Goal: Task Accomplishment & Management: Complete application form

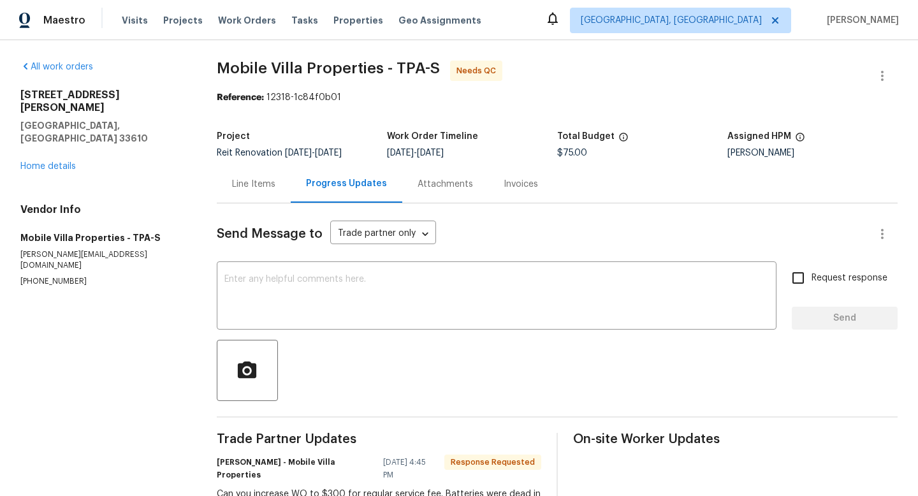
scroll to position [103, 0]
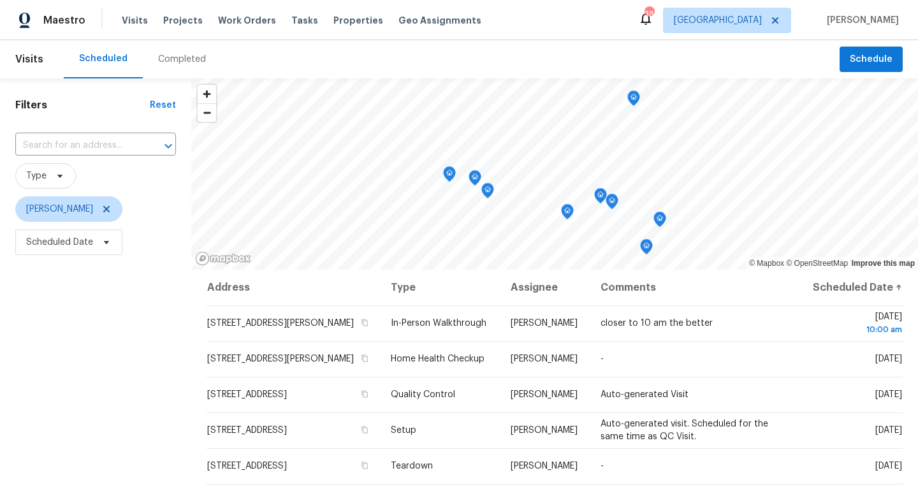
click at [654, 225] on icon "Map marker" at bounding box center [659, 219] width 11 height 15
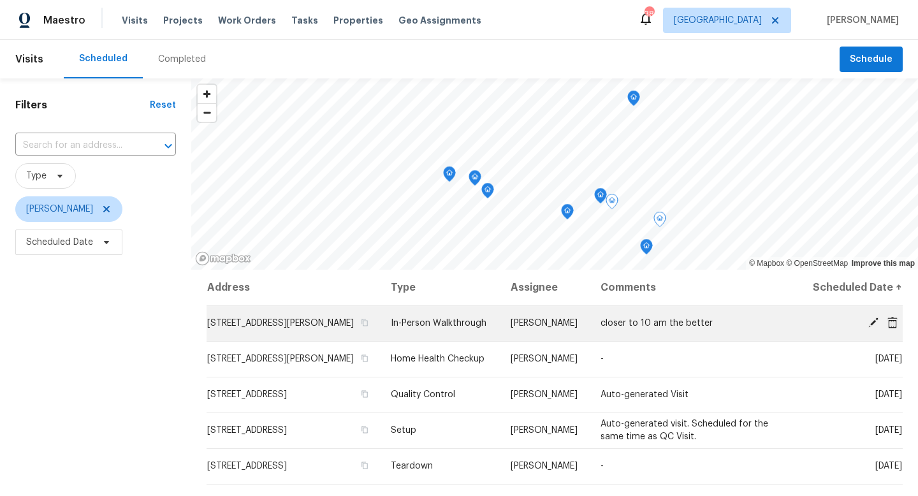
click at [616, 328] on span "closer to 10 am the better" at bounding box center [657, 323] width 112 height 9
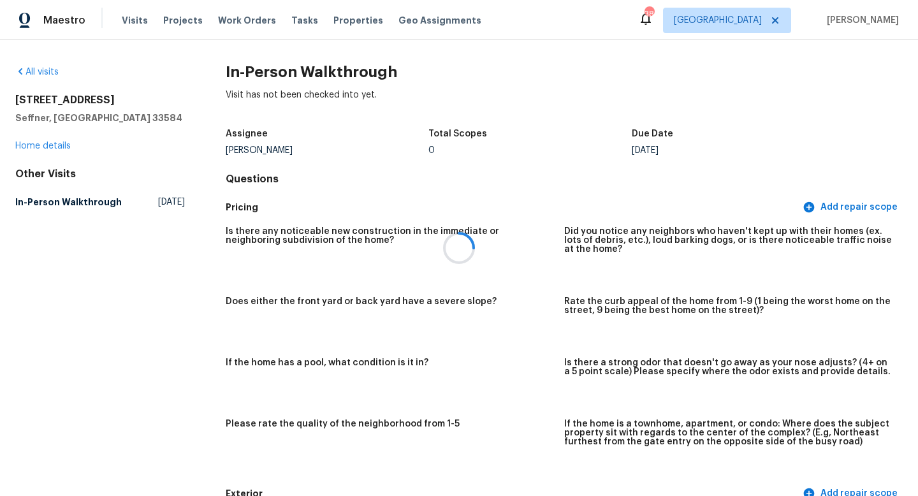
click at [64, 145] on div at bounding box center [459, 248] width 918 height 496
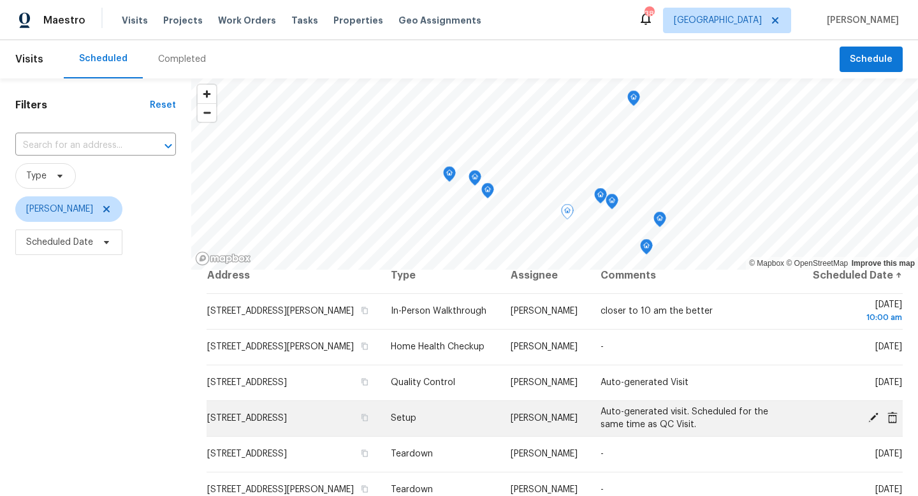
scroll to position [17, 0]
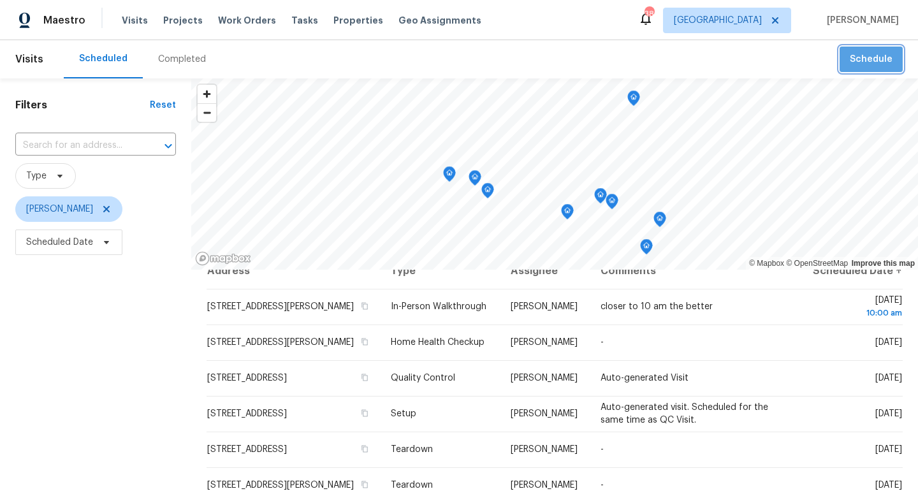
click at [883, 70] on button "Schedule" at bounding box center [871, 60] width 63 height 26
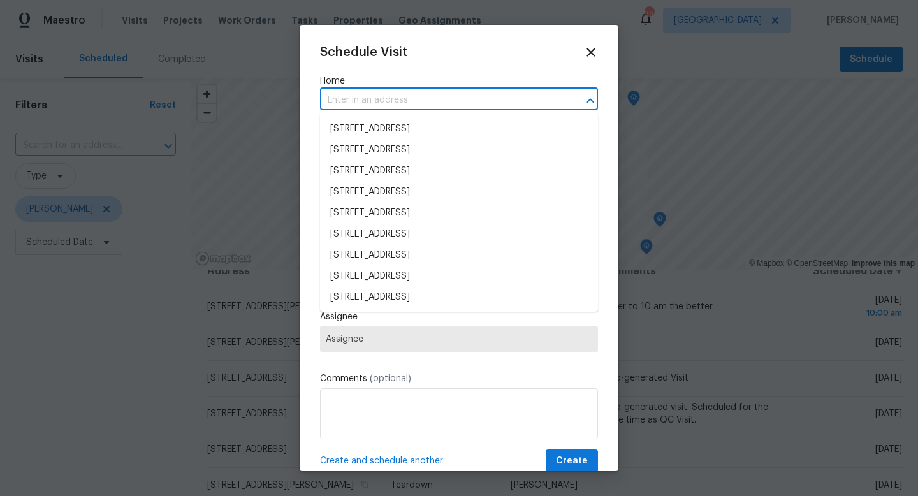
click at [381, 103] on input "text" at bounding box center [441, 101] width 242 height 20
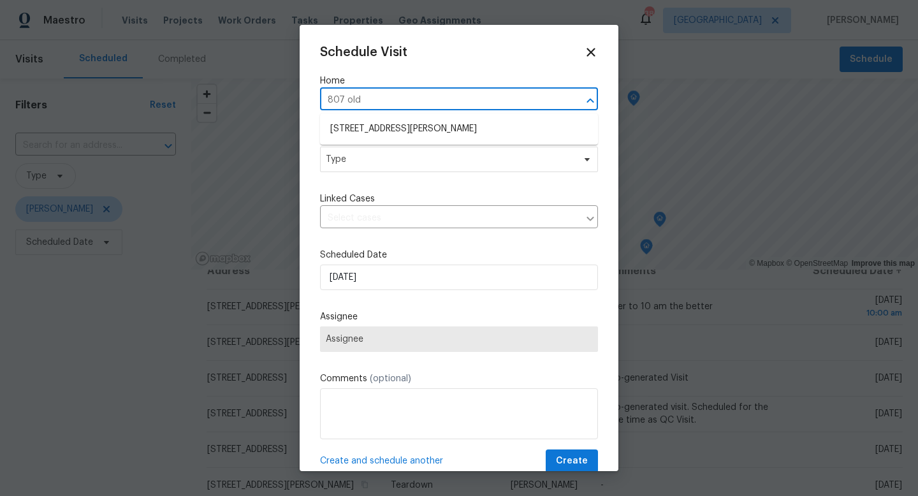
type input "[STREET_ADDRESS][PERSON_NAME]"
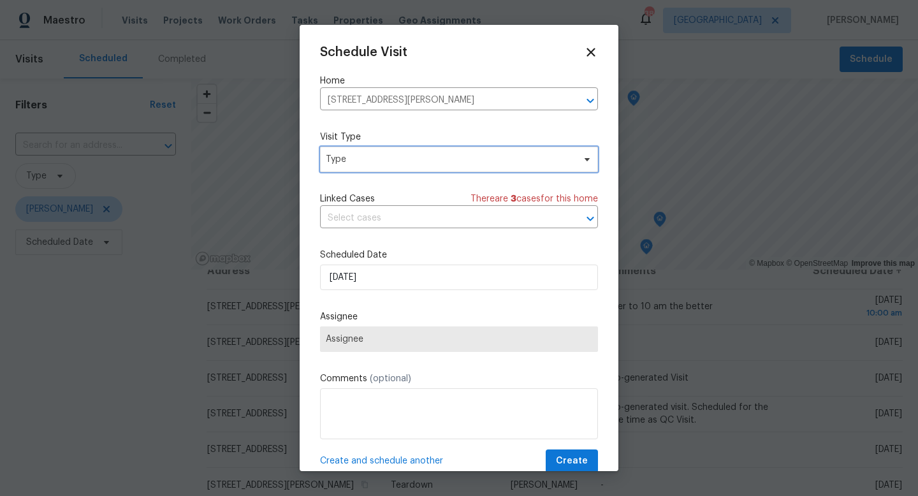
click at [353, 159] on span "Type" at bounding box center [450, 159] width 248 height 13
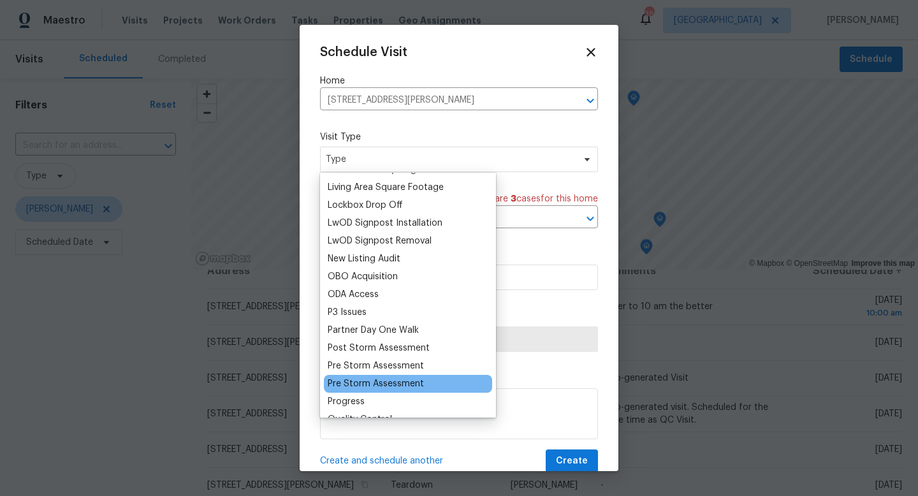
scroll to position [641, 0]
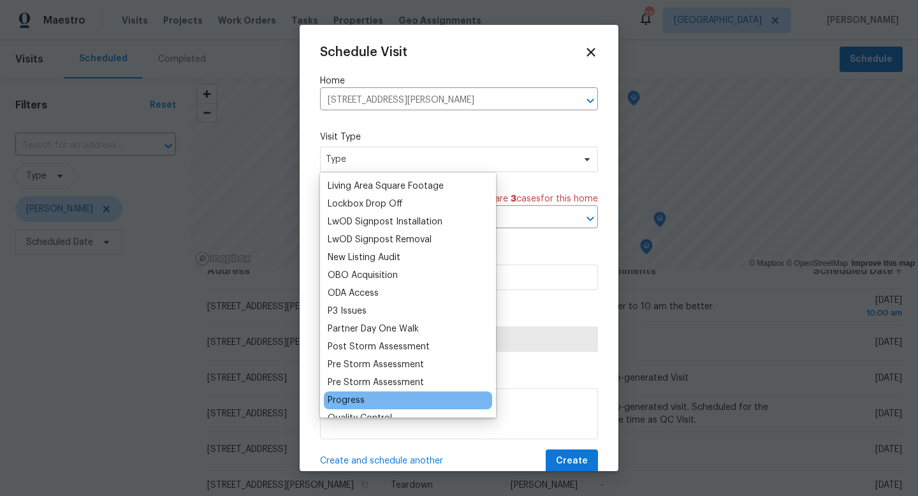
click at [349, 401] on div "Progress" at bounding box center [346, 400] width 37 height 13
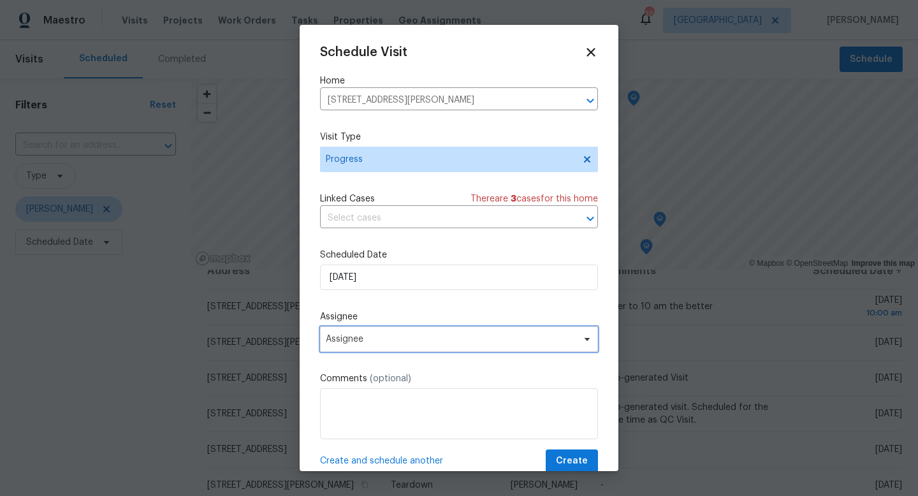
click at [367, 348] on span "Assignee" at bounding box center [459, 340] width 278 height 26
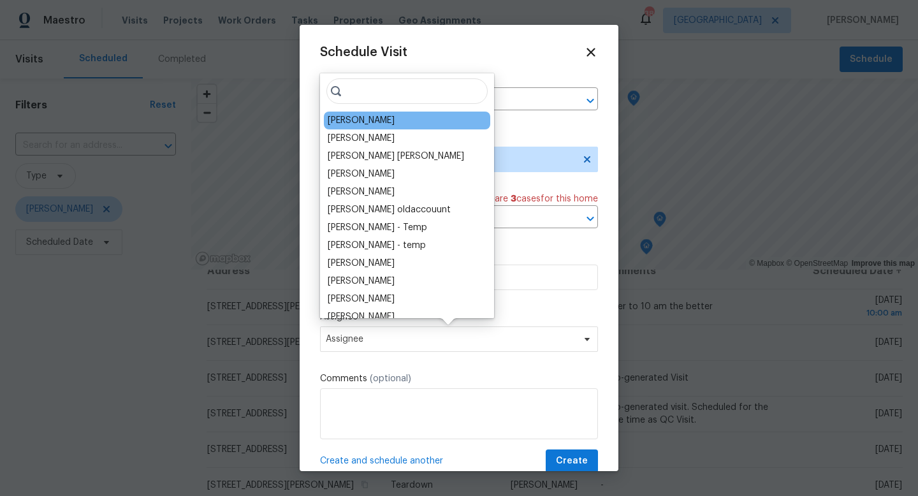
click at [350, 127] on div "[PERSON_NAME]" at bounding box center [407, 121] width 166 height 18
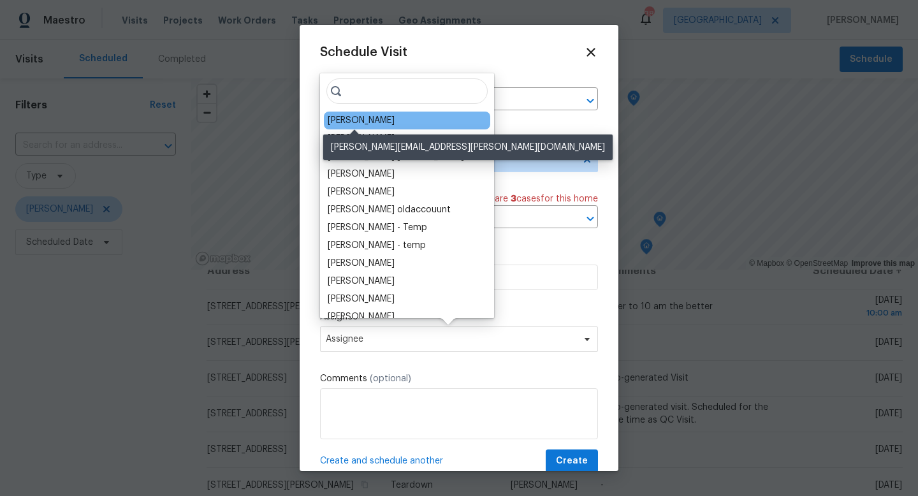
click at [379, 123] on div "[PERSON_NAME]" at bounding box center [361, 120] width 67 height 13
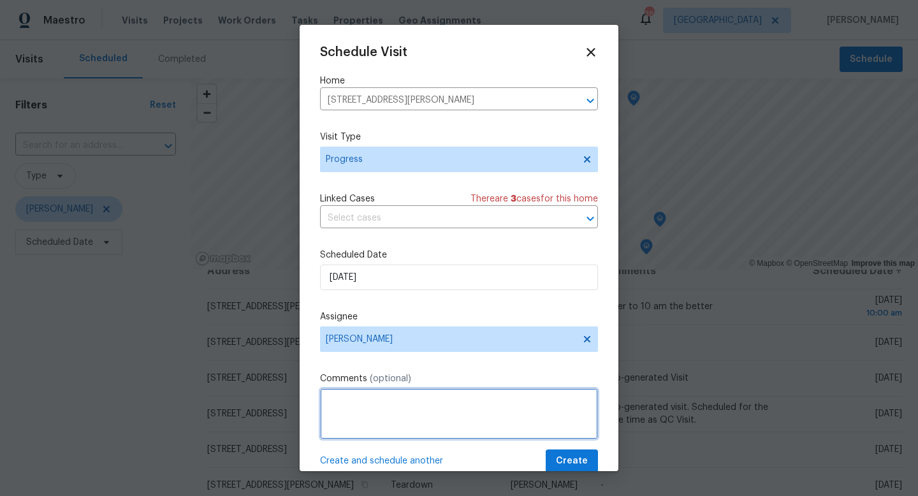
click at [353, 414] on textarea at bounding box center [459, 413] width 278 height 51
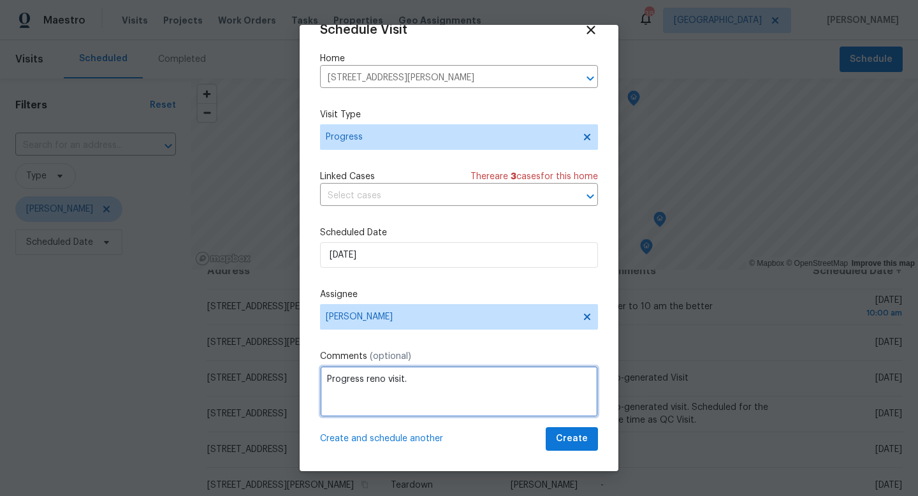
type textarea "Progress reno visit."
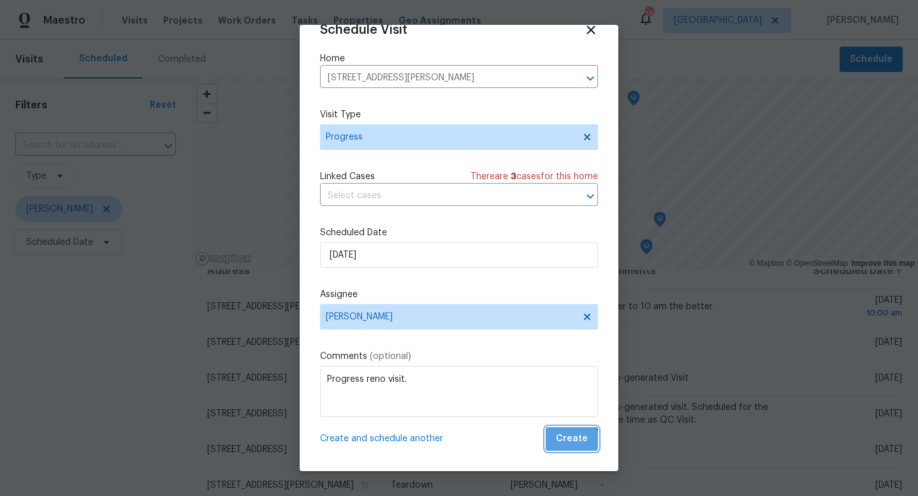
click at [565, 445] on span "Create" at bounding box center [572, 439] width 32 height 16
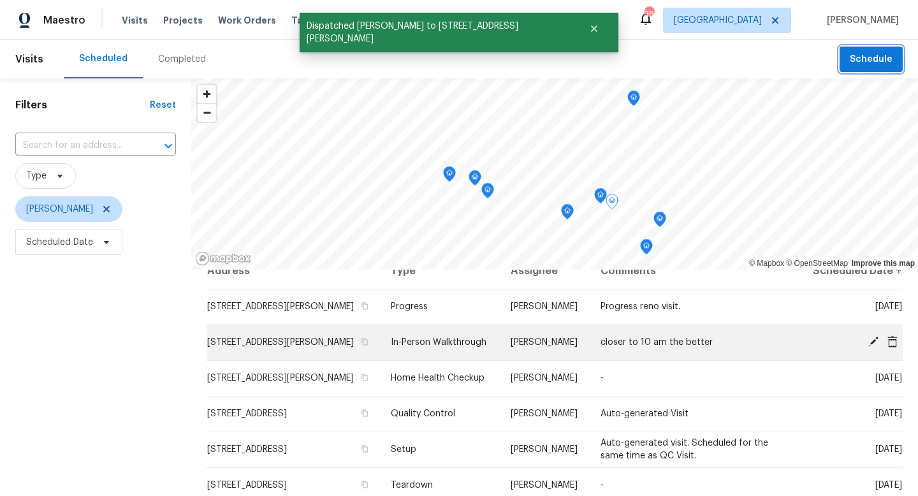
scroll to position [0, 0]
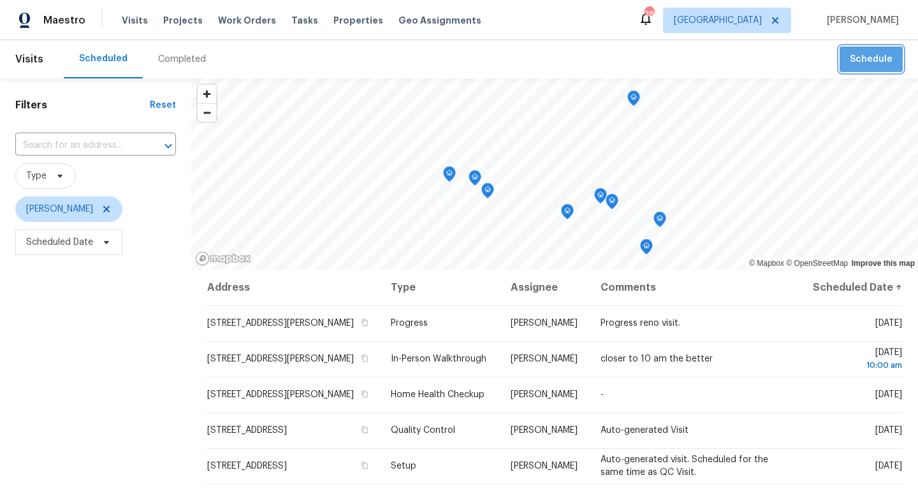
click at [867, 63] on span "Schedule" at bounding box center [871, 60] width 43 height 16
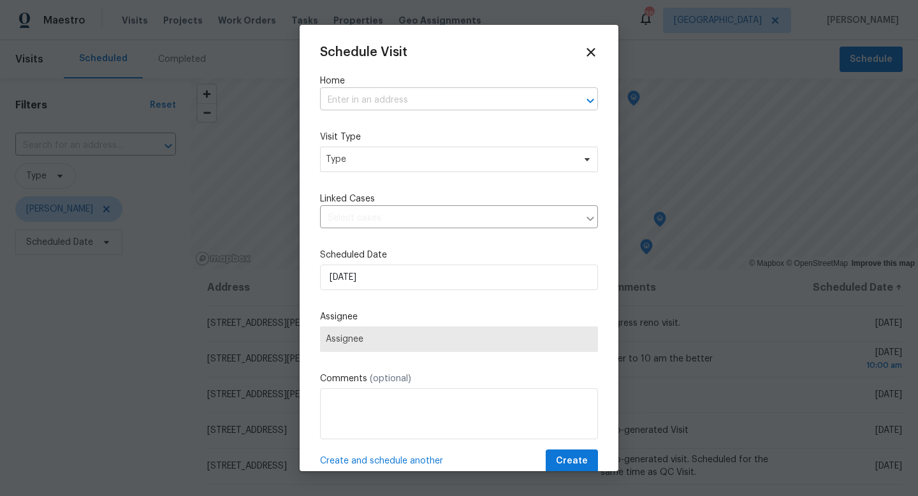
click at [468, 105] on input "text" at bounding box center [441, 101] width 242 height 20
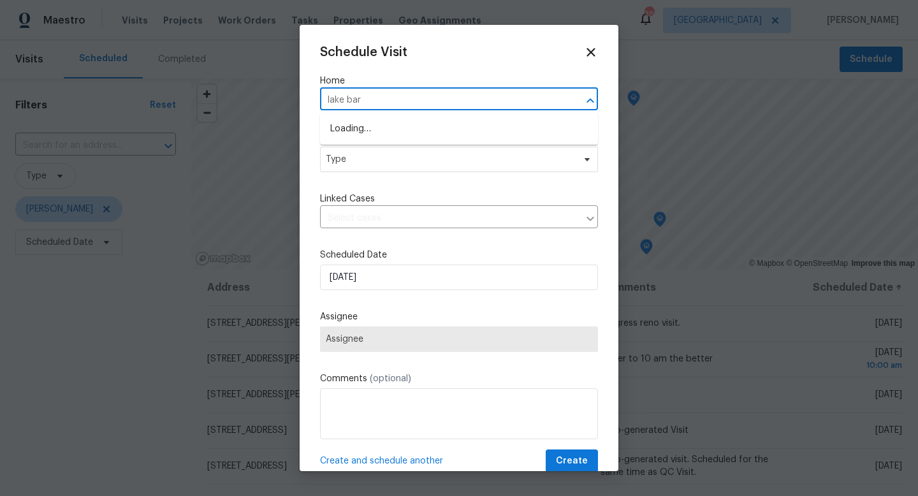
type input "lake bark"
click at [451, 128] on li "[STREET_ADDRESS][PERSON_NAME]" at bounding box center [459, 129] width 278 height 21
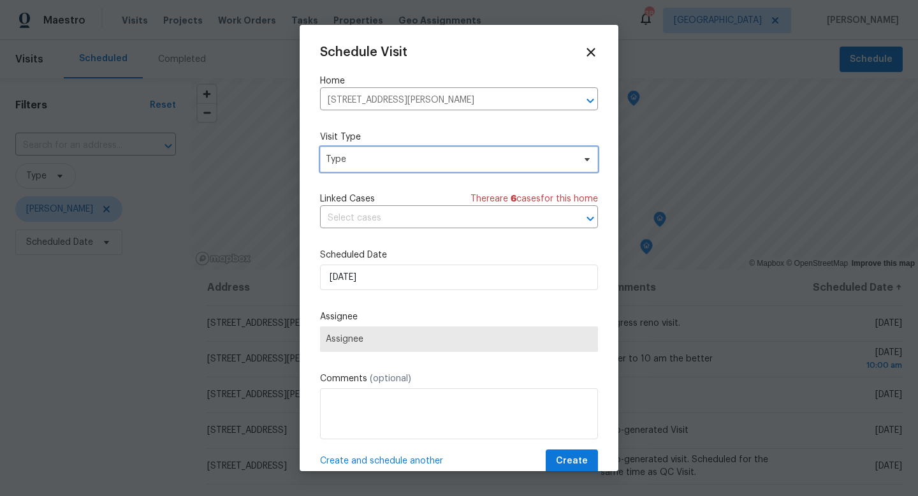
click at [399, 158] on span "Type" at bounding box center [450, 159] width 248 height 13
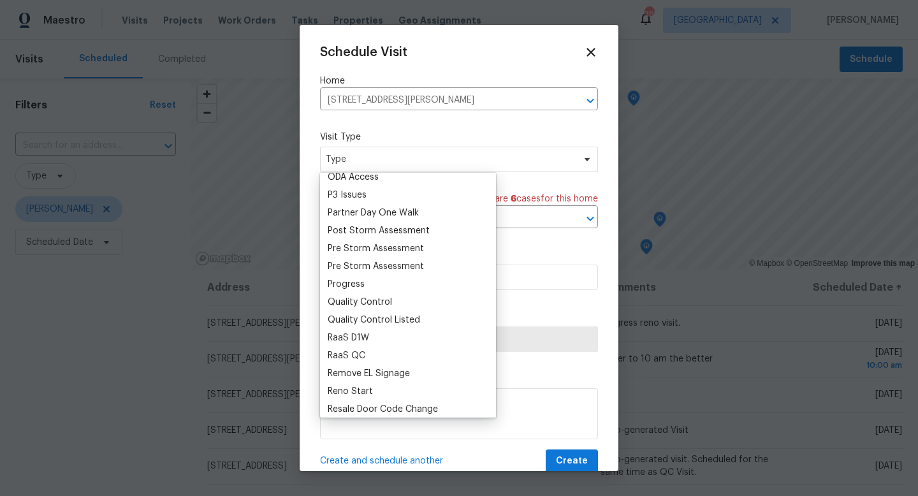
scroll to position [759, 0]
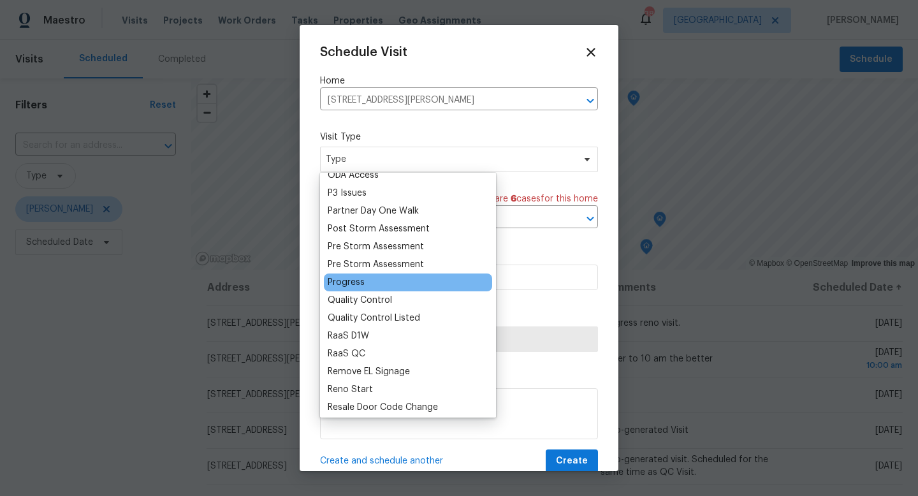
click at [353, 280] on div "Progress" at bounding box center [346, 282] width 37 height 13
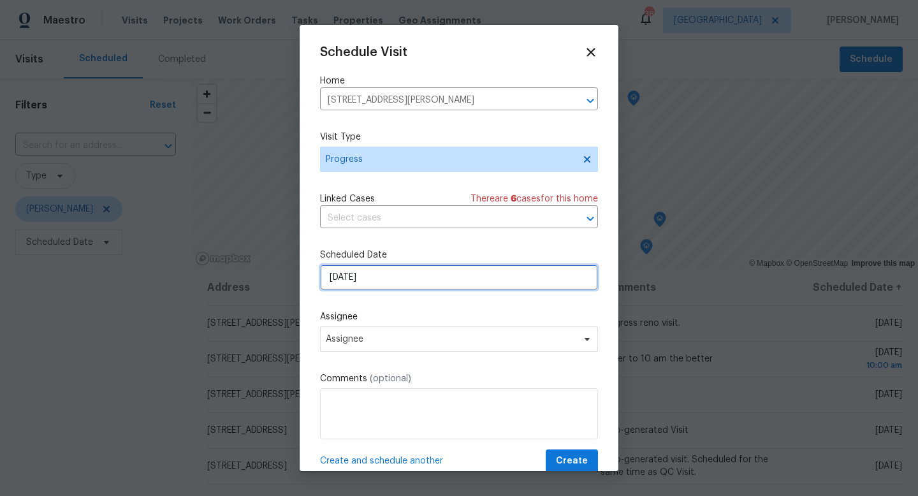
click at [358, 288] on input "[DATE]" at bounding box center [459, 278] width 278 height 26
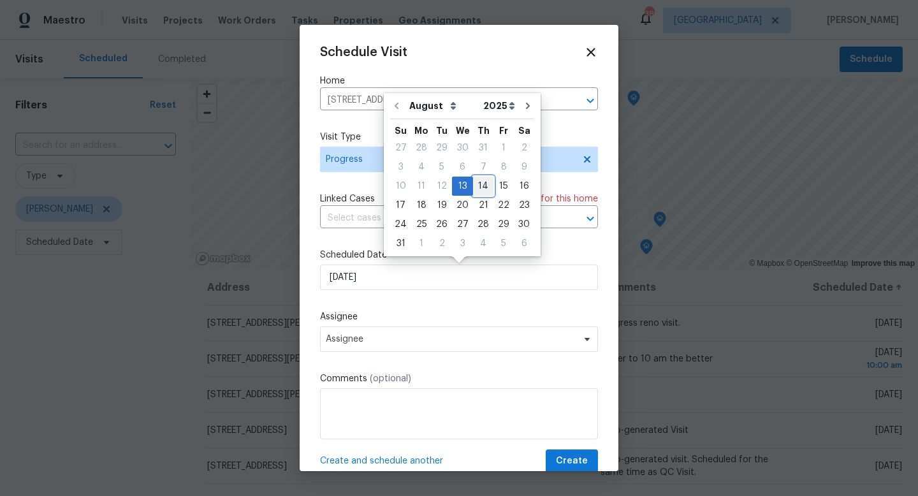
click at [476, 185] on div "14" at bounding box center [483, 186] width 20 height 18
type input "[DATE]"
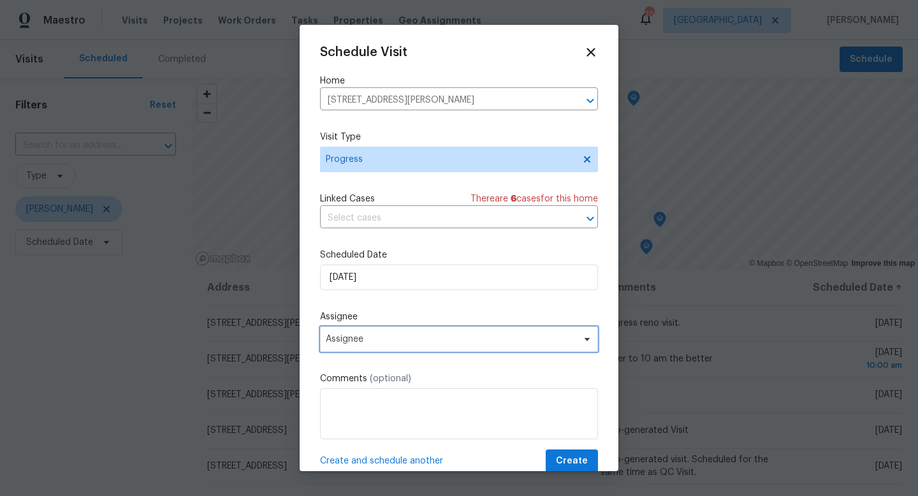
click at [424, 336] on span "Assignee" at bounding box center [451, 339] width 250 height 10
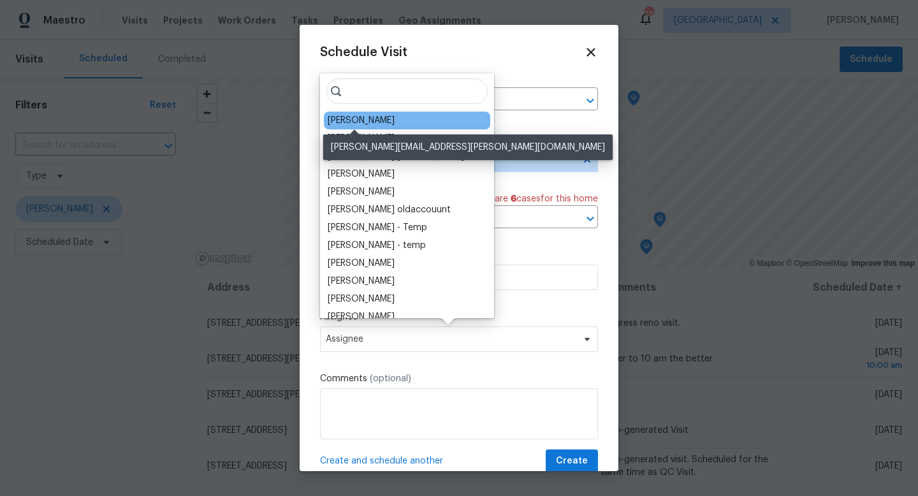
click at [350, 124] on div "[PERSON_NAME]" at bounding box center [361, 120] width 67 height 13
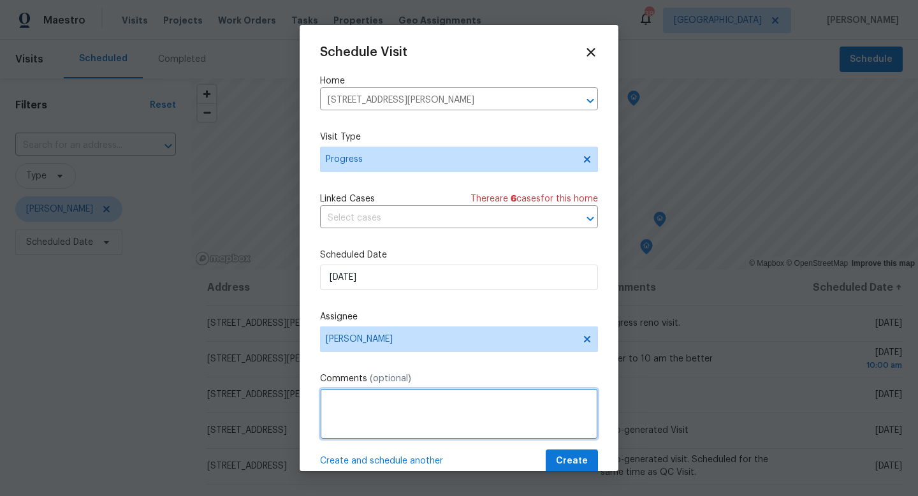
click at [351, 403] on textarea at bounding box center [459, 413] width 278 height 51
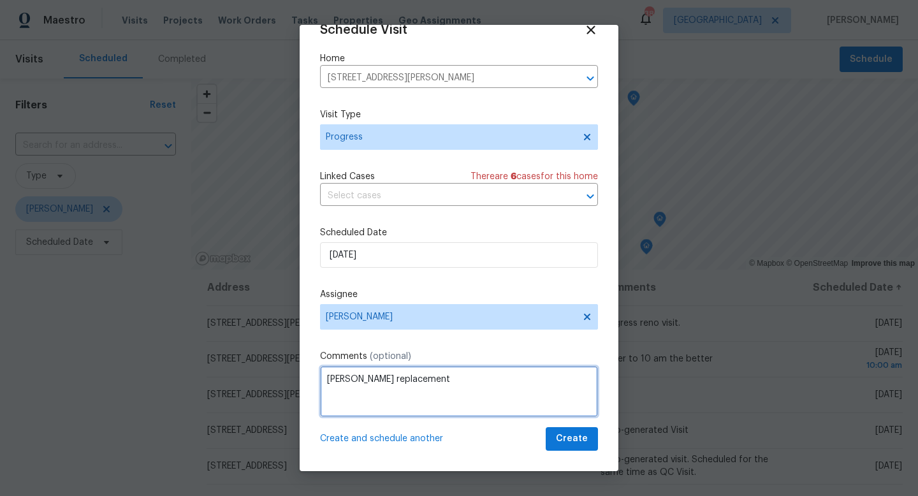
type textarea "[PERSON_NAME] replacement"
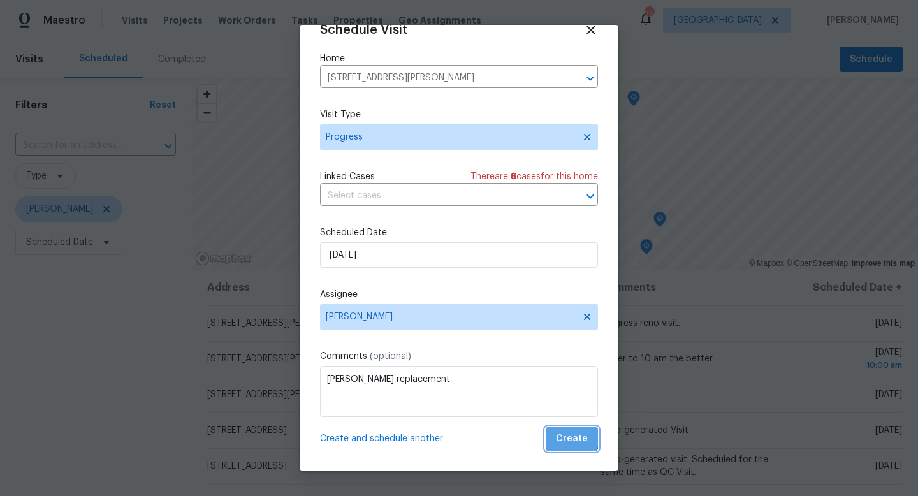
click at [573, 438] on span "Create" at bounding box center [572, 439] width 32 height 16
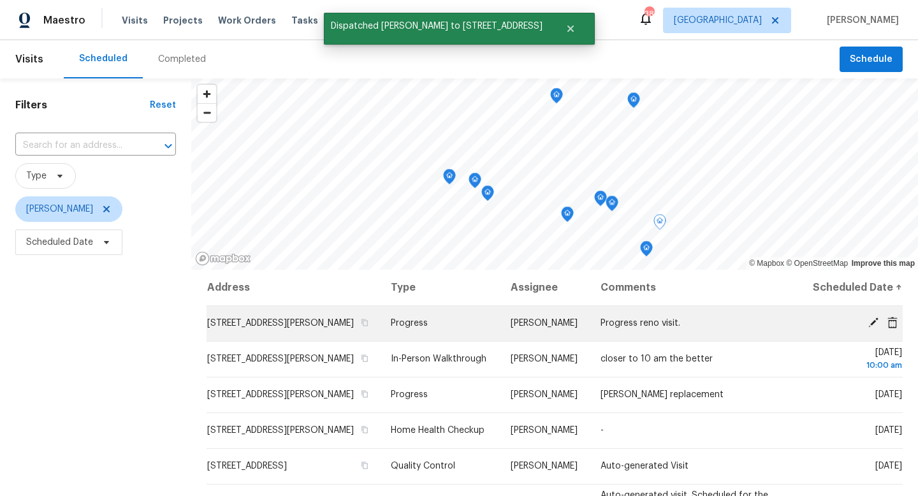
click at [873, 328] on icon at bounding box center [874, 323] width 10 height 10
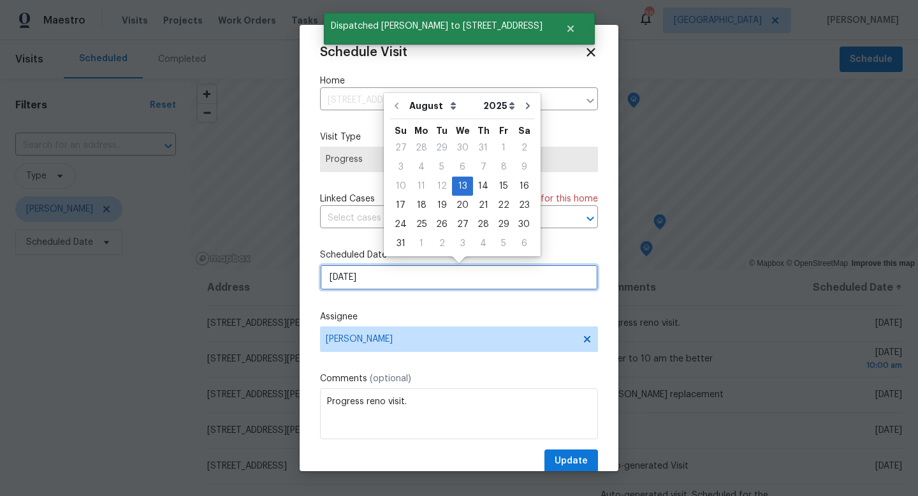
click at [441, 268] on input "[DATE]" at bounding box center [459, 278] width 278 height 26
click at [484, 190] on div "14" at bounding box center [483, 186] width 20 height 18
type input "[DATE]"
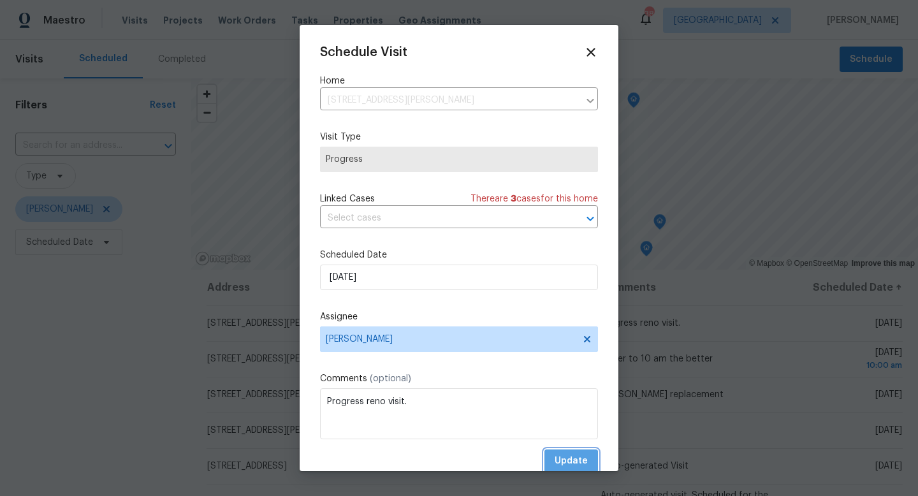
click at [560, 469] on span "Update" at bounding box center [571, 461] width 33 height 16
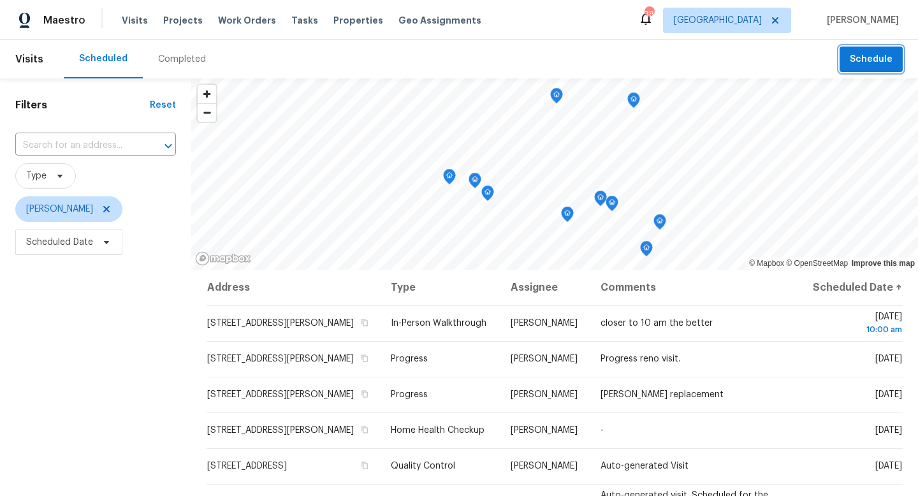
click at [883, 58] on span "Schedule" at bounding box center [871, 60] width 43 height 16
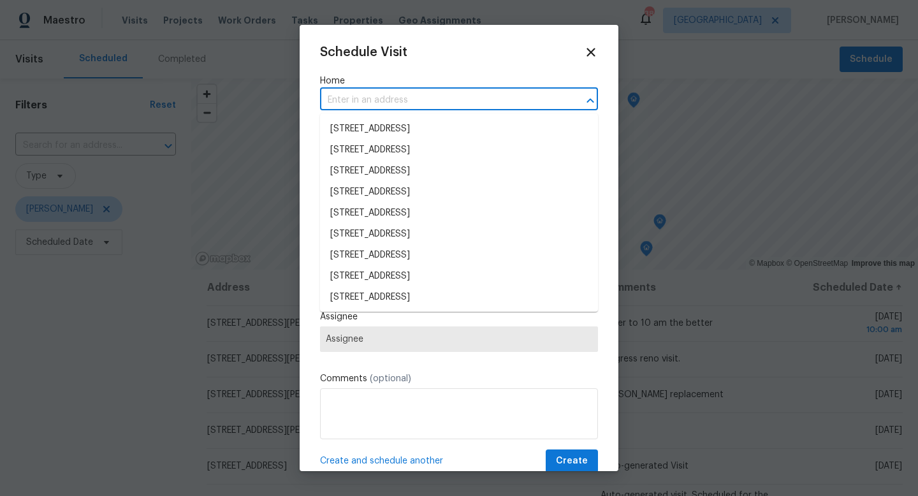
click at [387, 106] on input "text" at bounding box center [441, 101] width 242 height 20
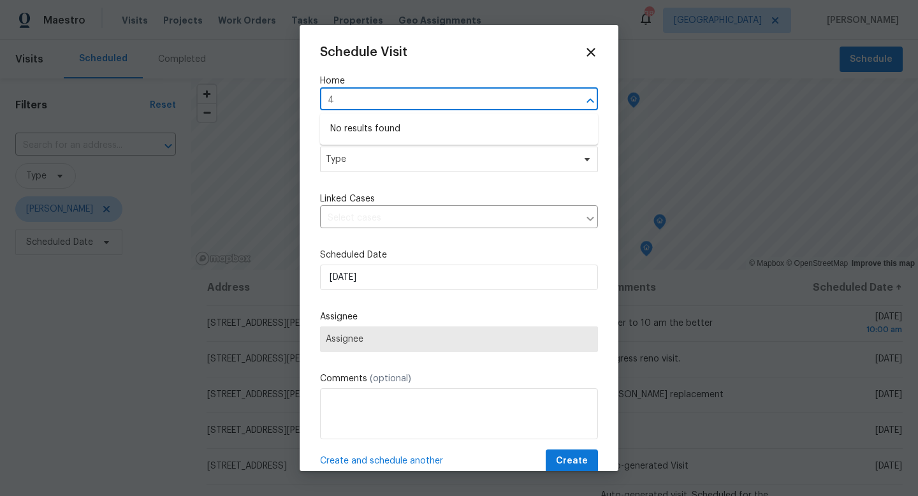
type input "4"
type input "pompano"
click at [589, 55] on icon at bounding box center [591, 52] width 9 height 9
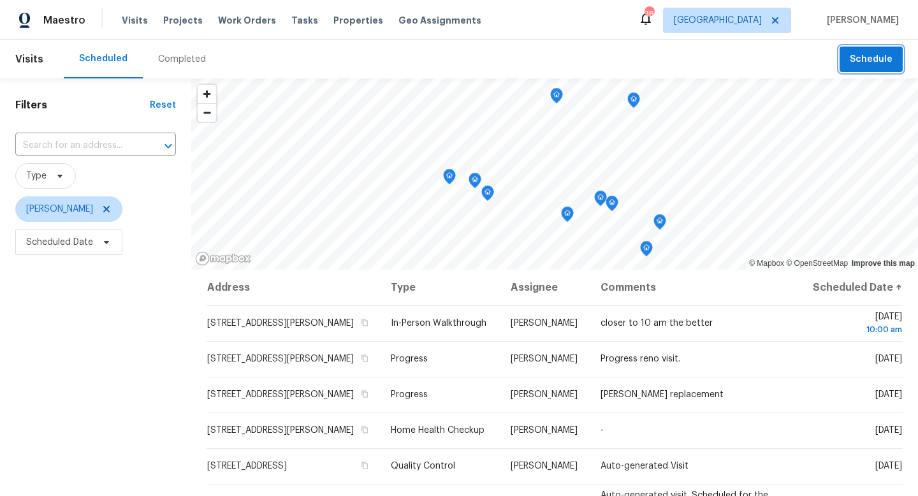
click at [871, 66] on span "Schedule" at bounding box center [871, 60] width 43 height 16
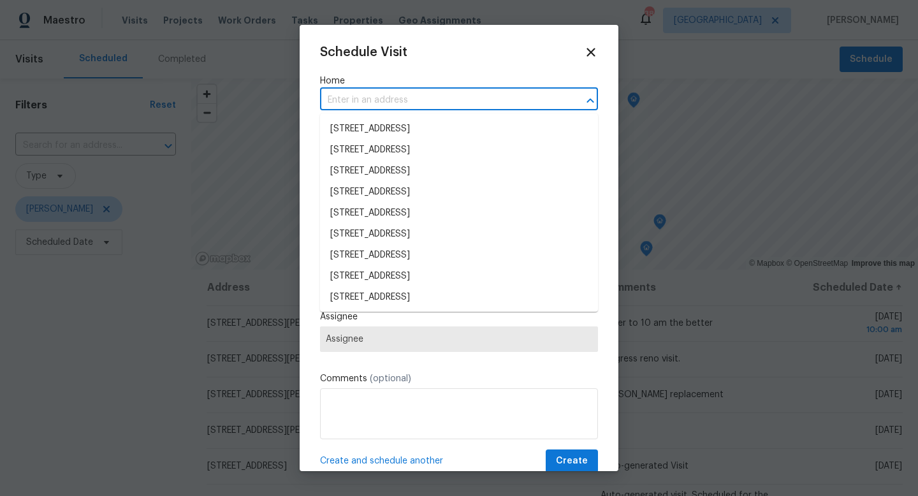
click at [348, 102] on input "text" at bounding box center [441, 101] width 242 height 20
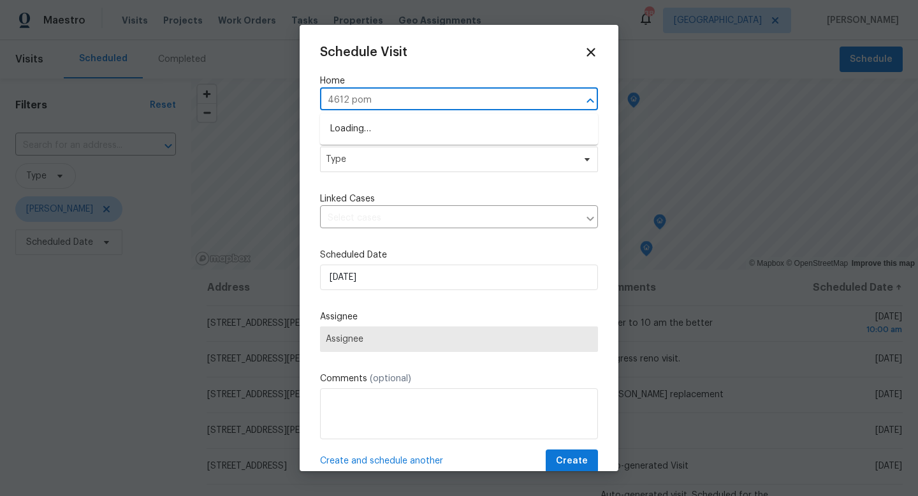
type input "4612 pomp"
click at [388, 130] on li "[STREET_ADDRESS]" at bounding box center [459, 129] width 278 height 21
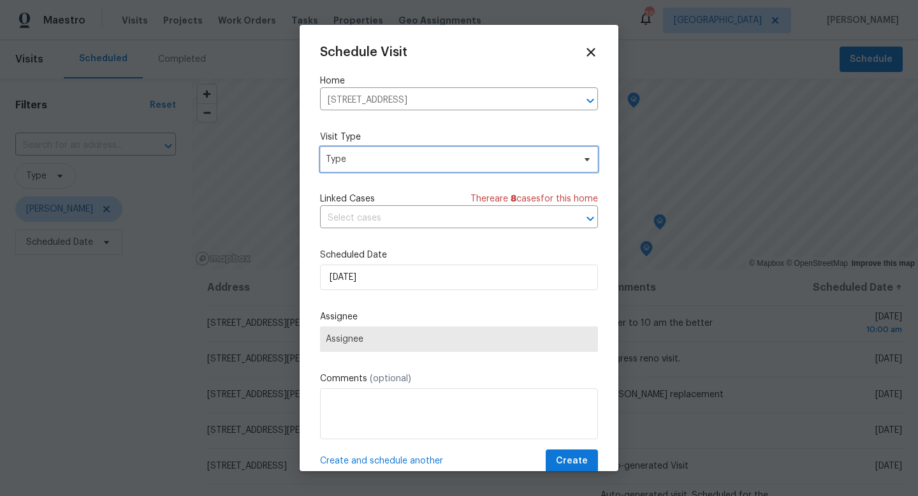
click at [366, 159] on span "Type" at bounding box center [450, 159] width 248 height 13
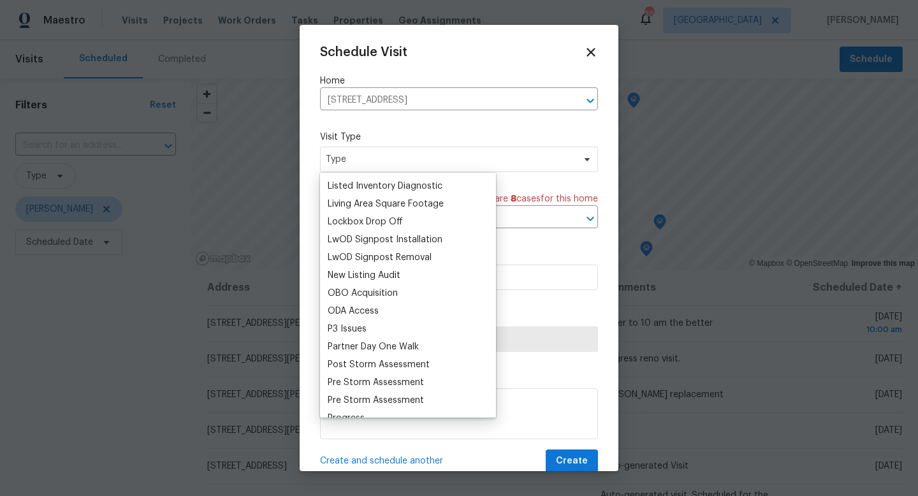
scroll to position [647, 0]
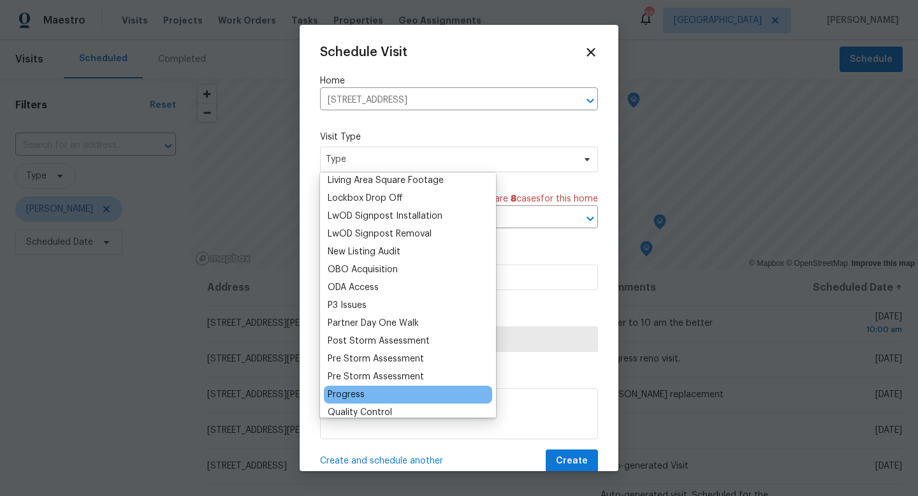
click at [342, 390] on div "Progress" at bounding box center [346, 394] width 37 height 13
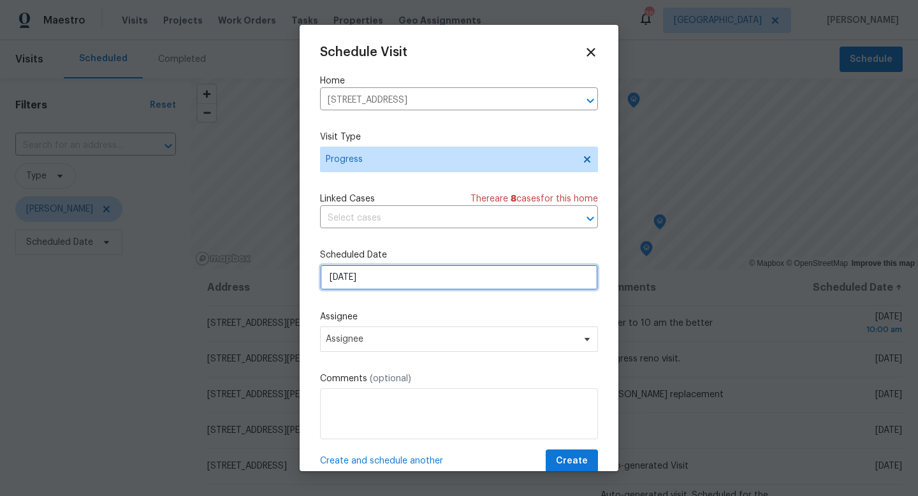
click at [365, 282] on input "[DATE]" at bounding box center [459, 278] width 278 height 26
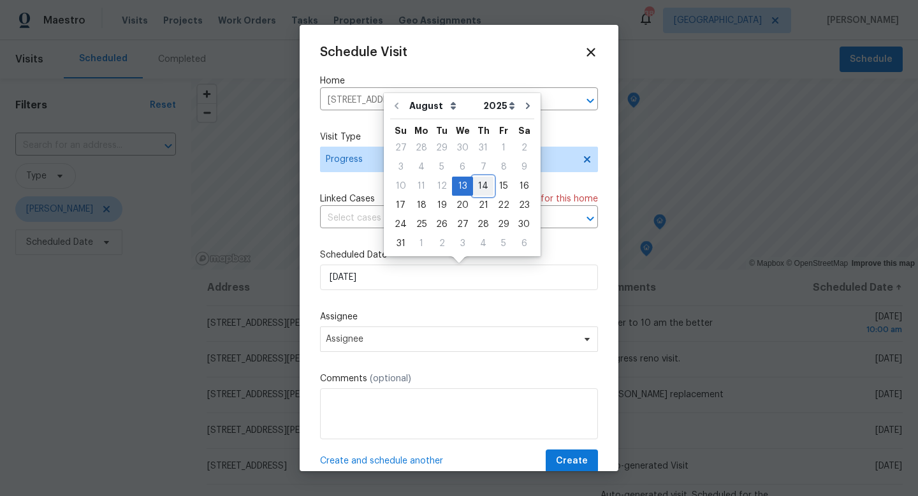
click at [479, 186] on div "14" at bounding box center [483, 186] width 20 height 18
type input "[DATE]"
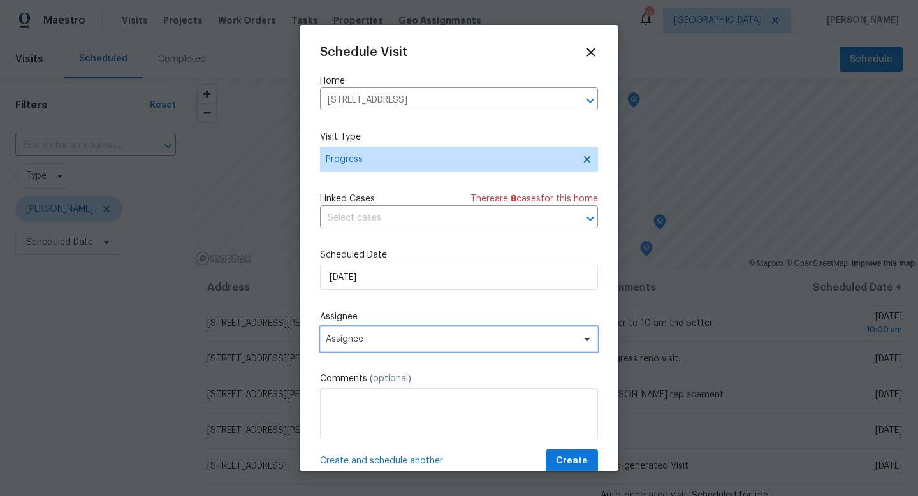
click at [378, 344] on span "Assignee" at bounding box center [451, 339] width 250 height 10
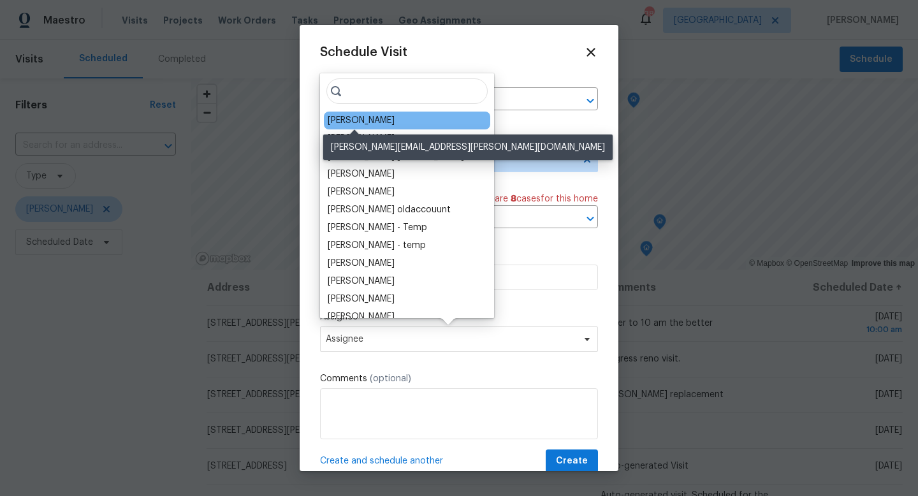
click at [352, 123] on div "[PERSON_NAME]" at bounding box center [361, 120] width 67 height 13
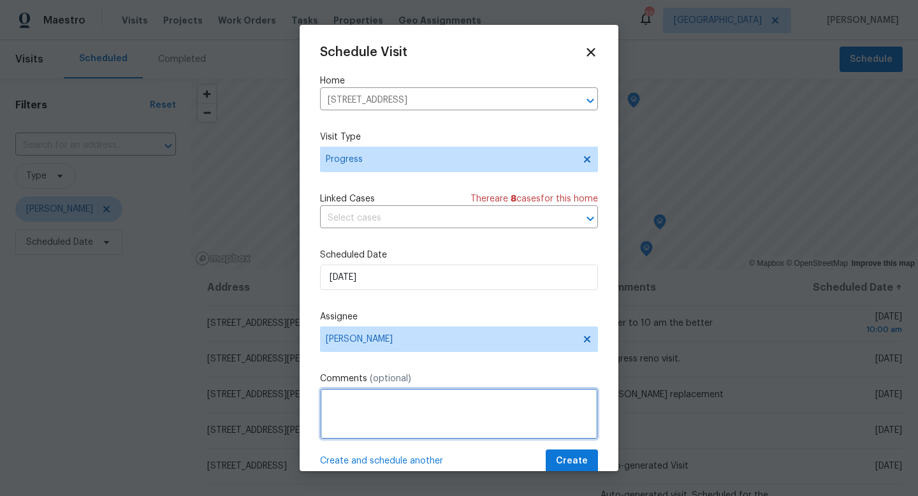
click at [367, 435] on textarea at bounding box center [459, 413] width 278 height 51
type textarea "Putting eyes on report of possible security issue."
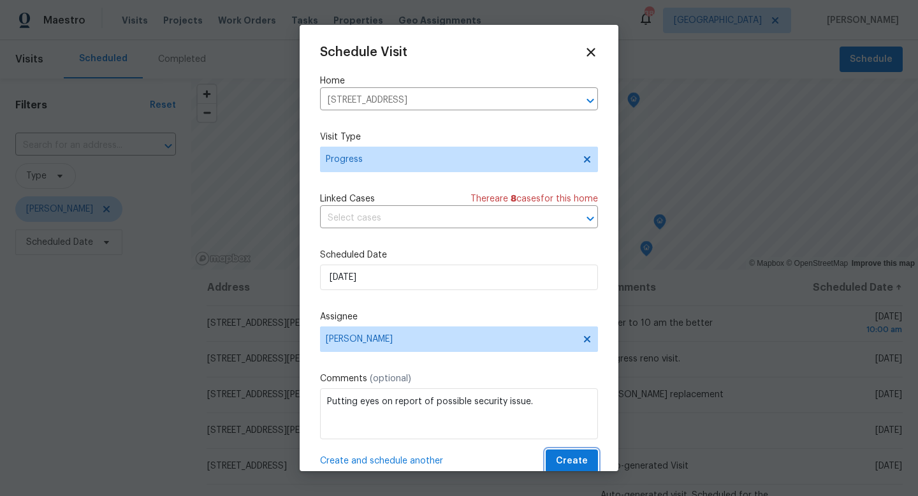
click at [566, 463] on span "Create" at bounding box center [572, 461] width 32 height 16
